Goal: Navigation & Orientation: Understand site structure

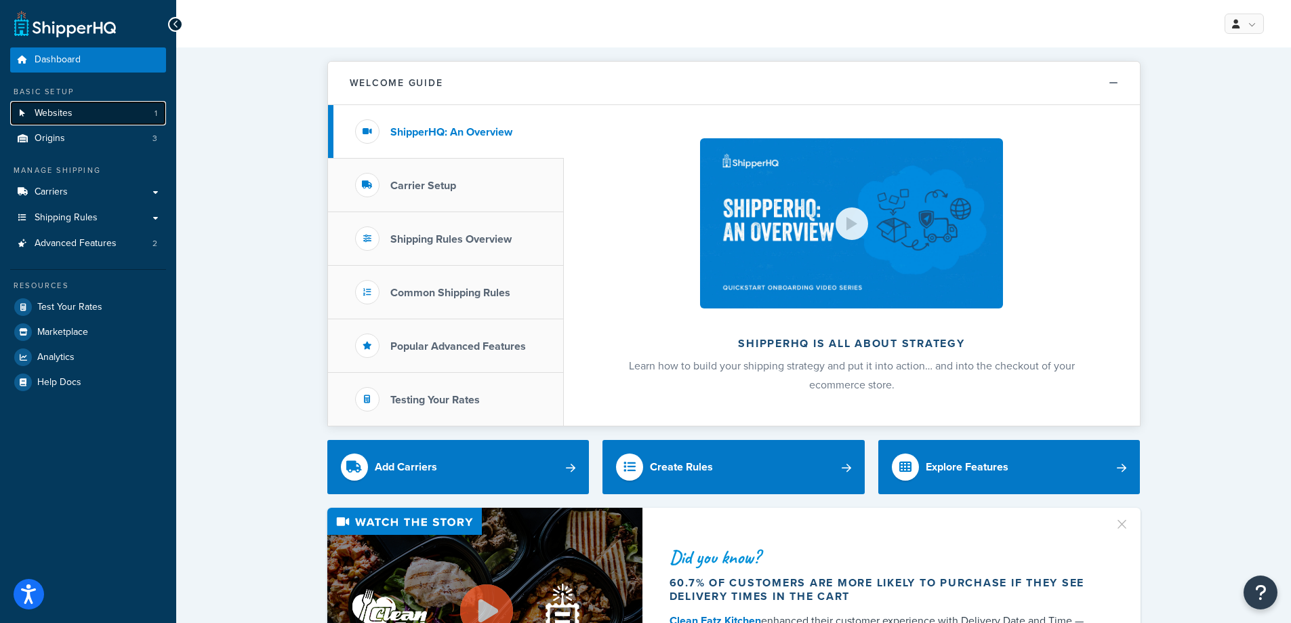
click at [56, 113] on span "Websites" at bounding box center [54, 114] width 38 height 12
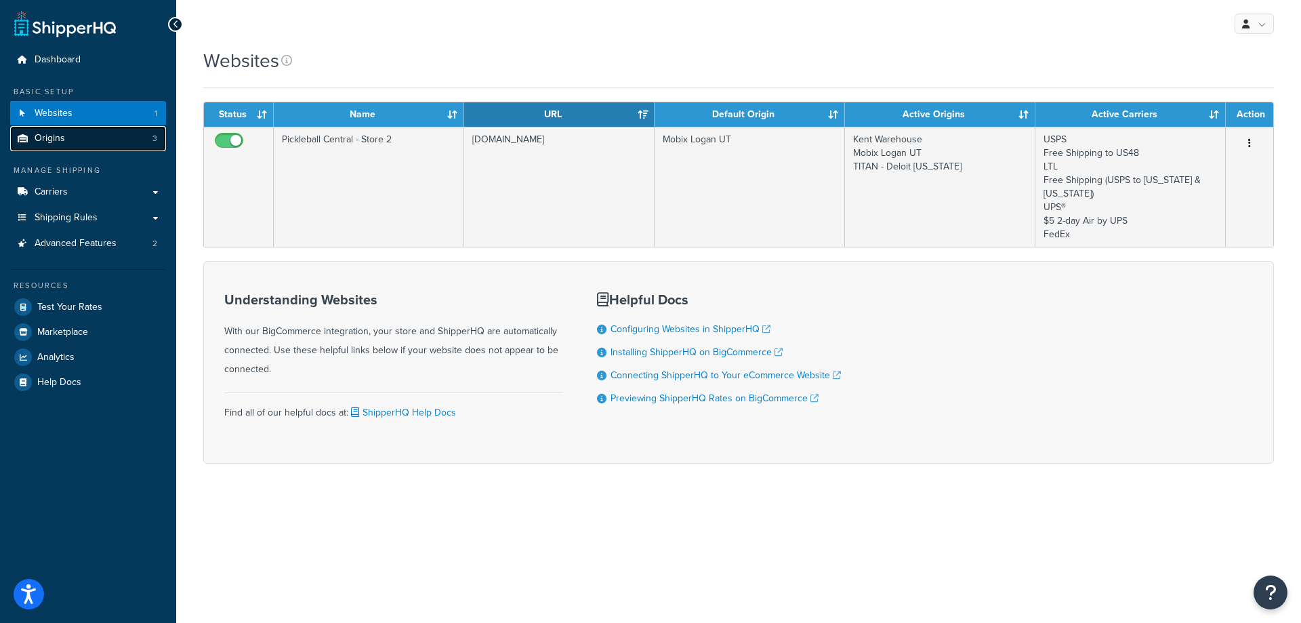
click at [48, 138] on span "Origins" at bounding box center [50, 139] width 30 height 12
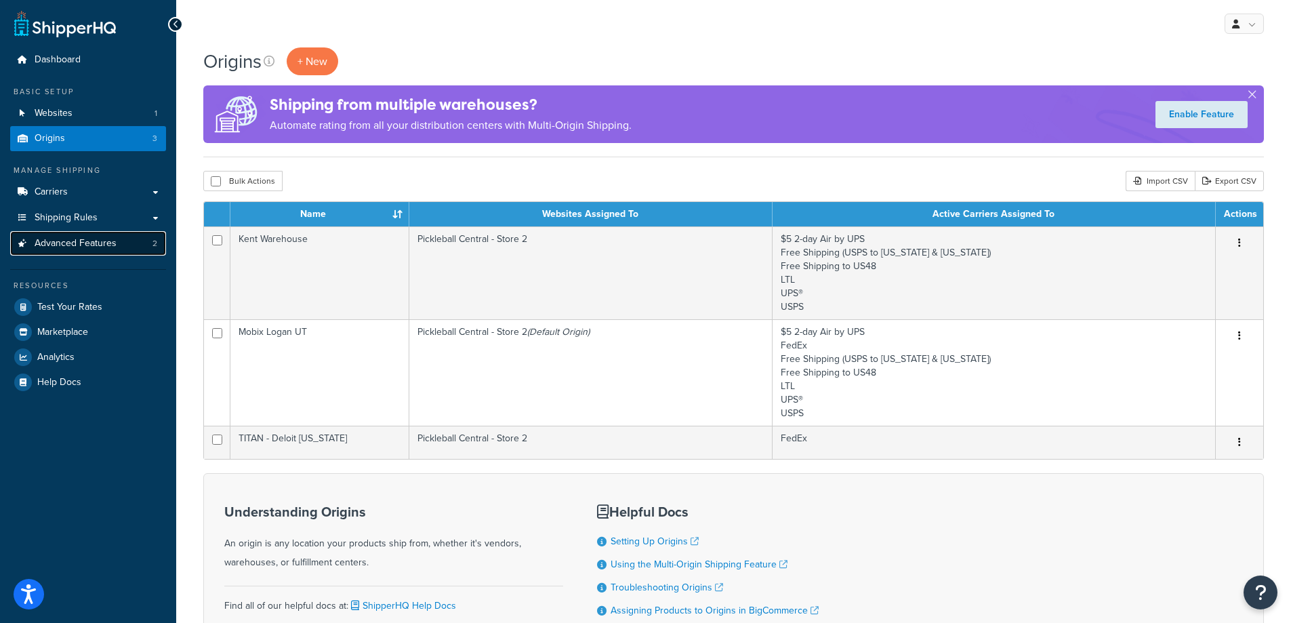
click at [95, 241] on span "Advanced Features" at bounding box center [76, 244] width 82 height 12
